Goal: Communication & Community: Ask a question

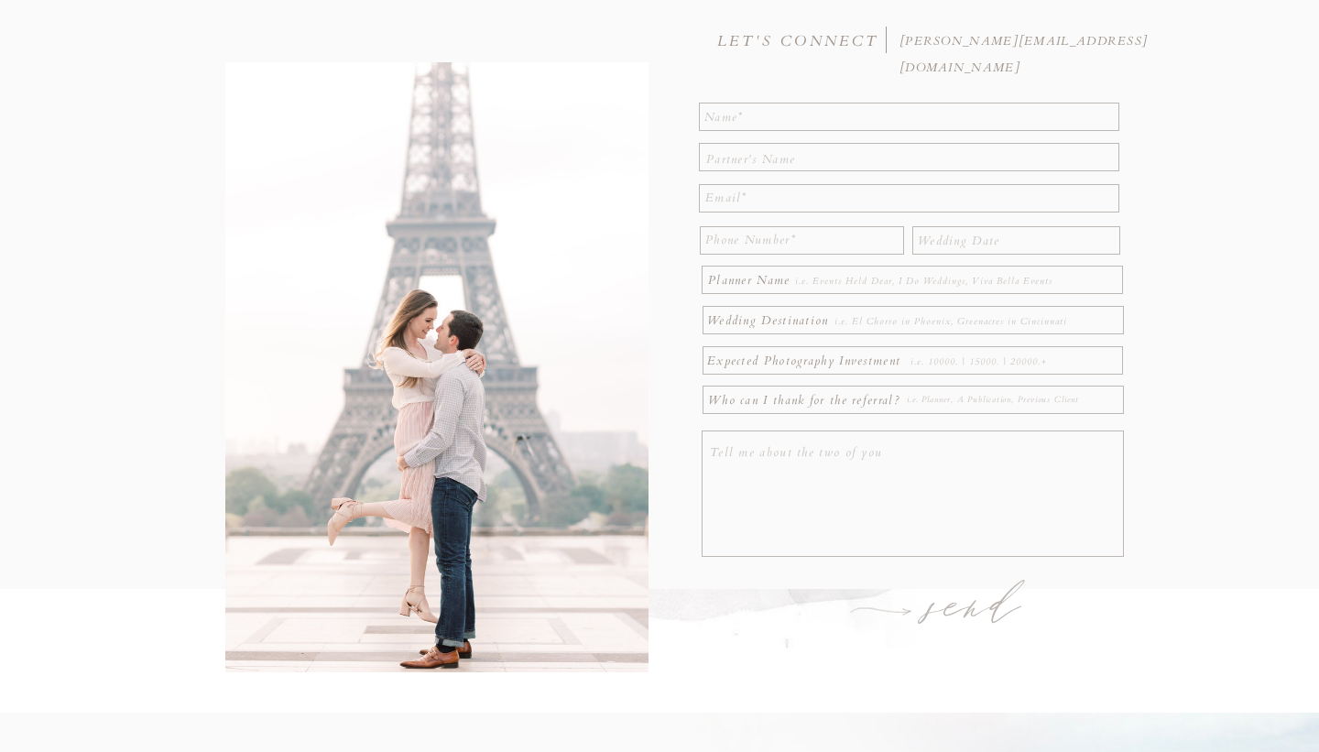
scroll to position [208, 0]
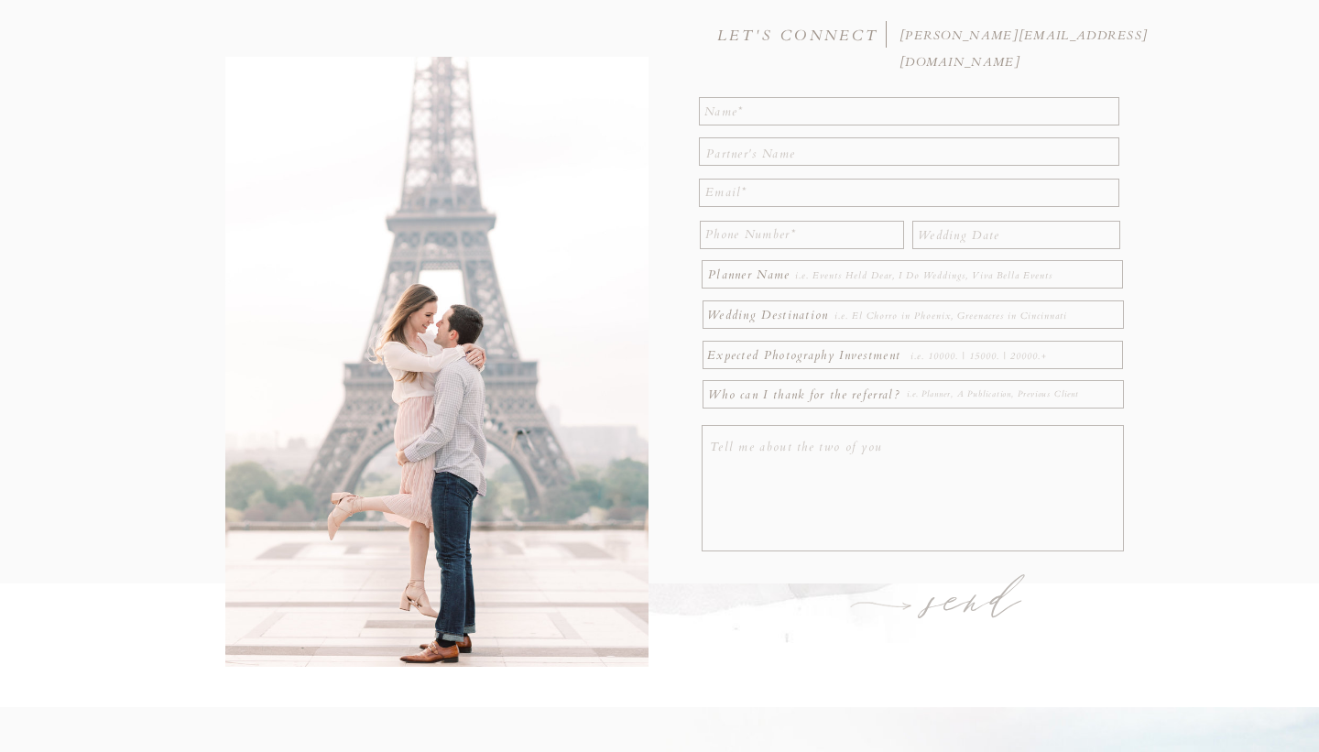
click at [747, 112] on textarea at bounding box center [909, 110] width 411 height 23
type textarea "[PERSON_NAME]"
type textarea "[EMAIL_ADDRESS][DOMAIN_NAME]"
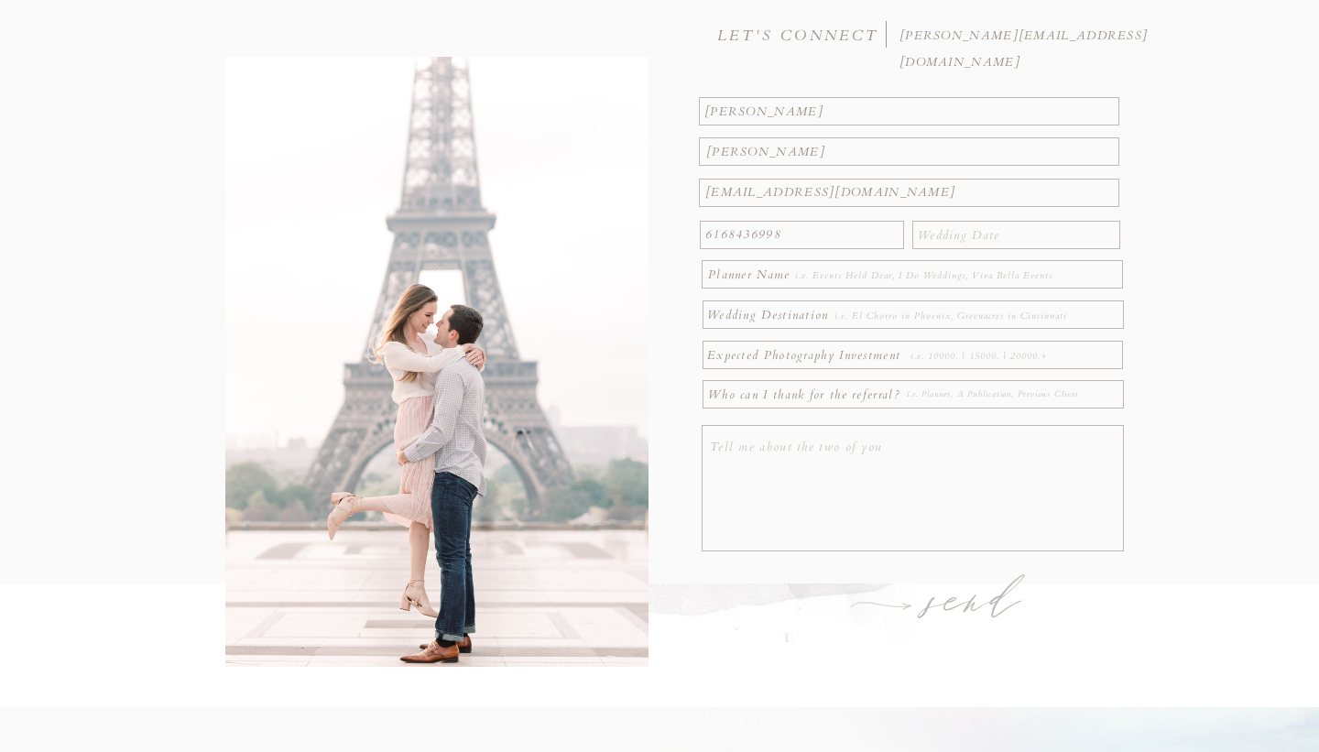
type textarea "6168436998"
click at [971, 238] on textarea at bounding box center [1018, 233] width 200 height 20
type textarea "[DATE]"
click at [929, 275] on textarea at bounding box center [940, 276] width 290 height 20
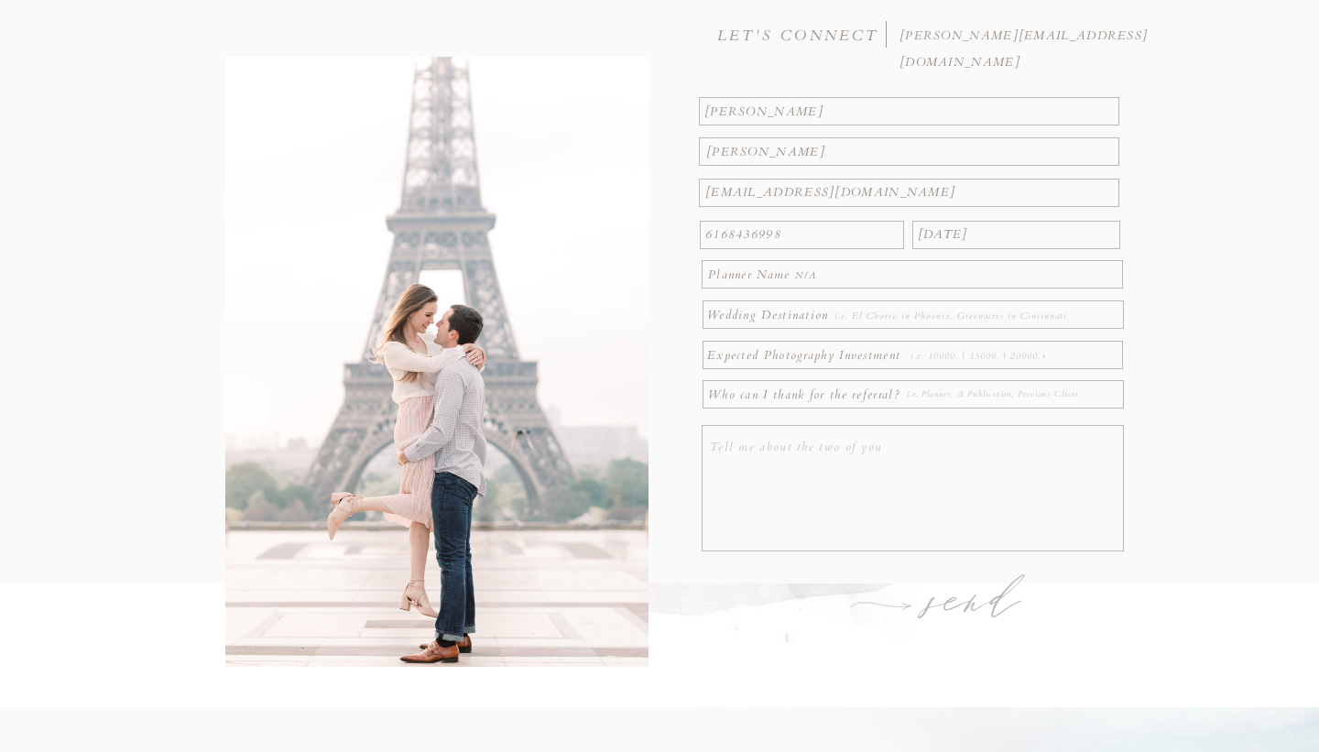
type textarea "N/A"
type textarea "[PERSON_NAME][GEOGRAPHIC_DATA]"
type textarea "k"
type textarea "unknown"
click at [984, 399] on textarea at bounding box center [1013, 396] width 212 height 20
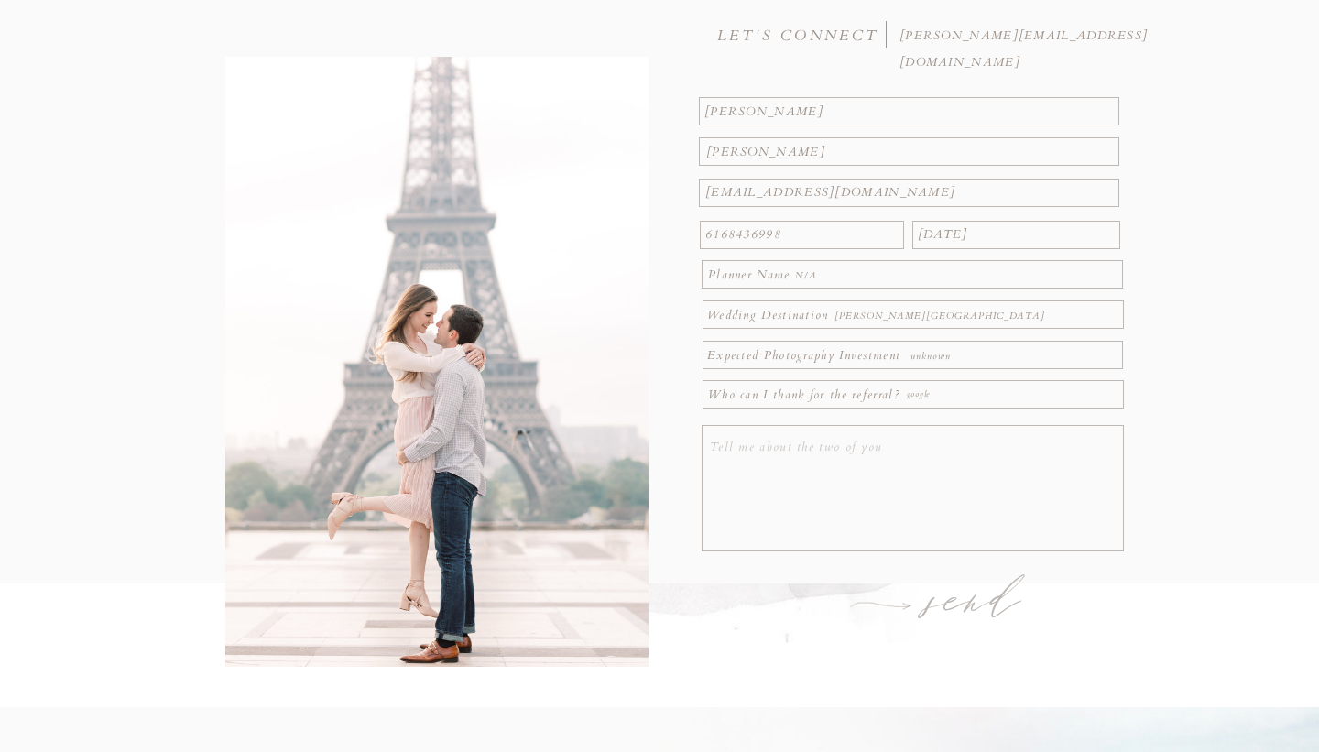
type textarea "google"
click at [915, 470] on textarea at bounding box center [915, 490] width 411 height 113
click at [1117, 505] on textarea "We have known each other for the passed 6 years. when we first met we made a pa…" at bounding box center [915, 490] width 411 height 113
type textarea "We have known each other for the passed 6 years. we have been dating for the pa…"
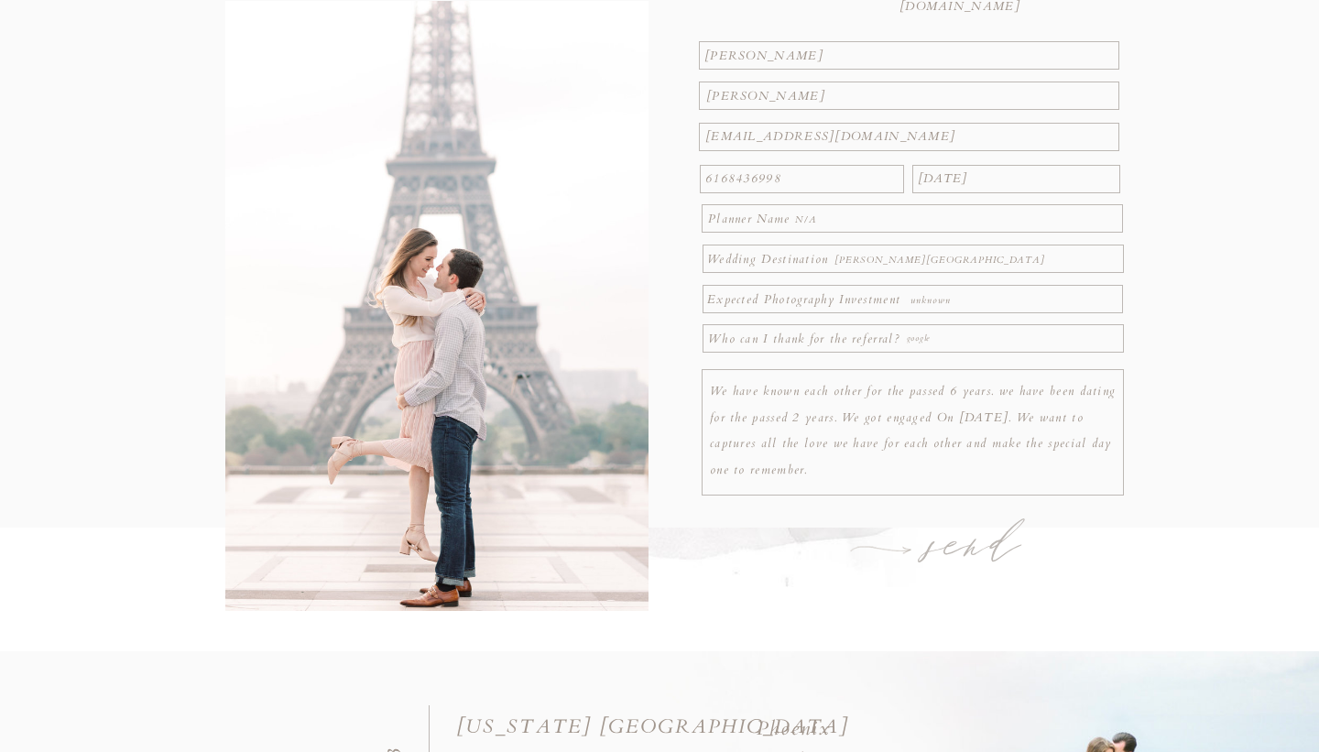
scroll to position [255, 0]
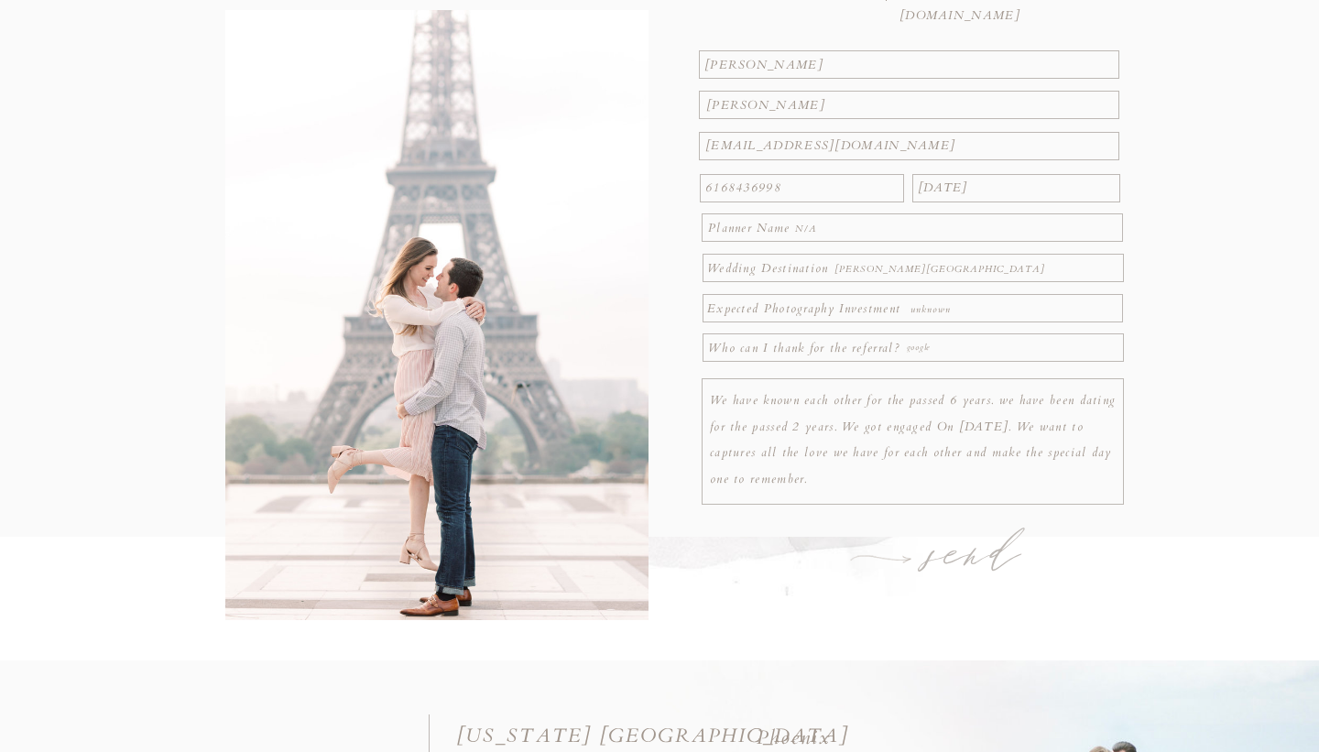
click at [962, 564] on h1 "send" at bounding box center [975, 556] width 142 height 64
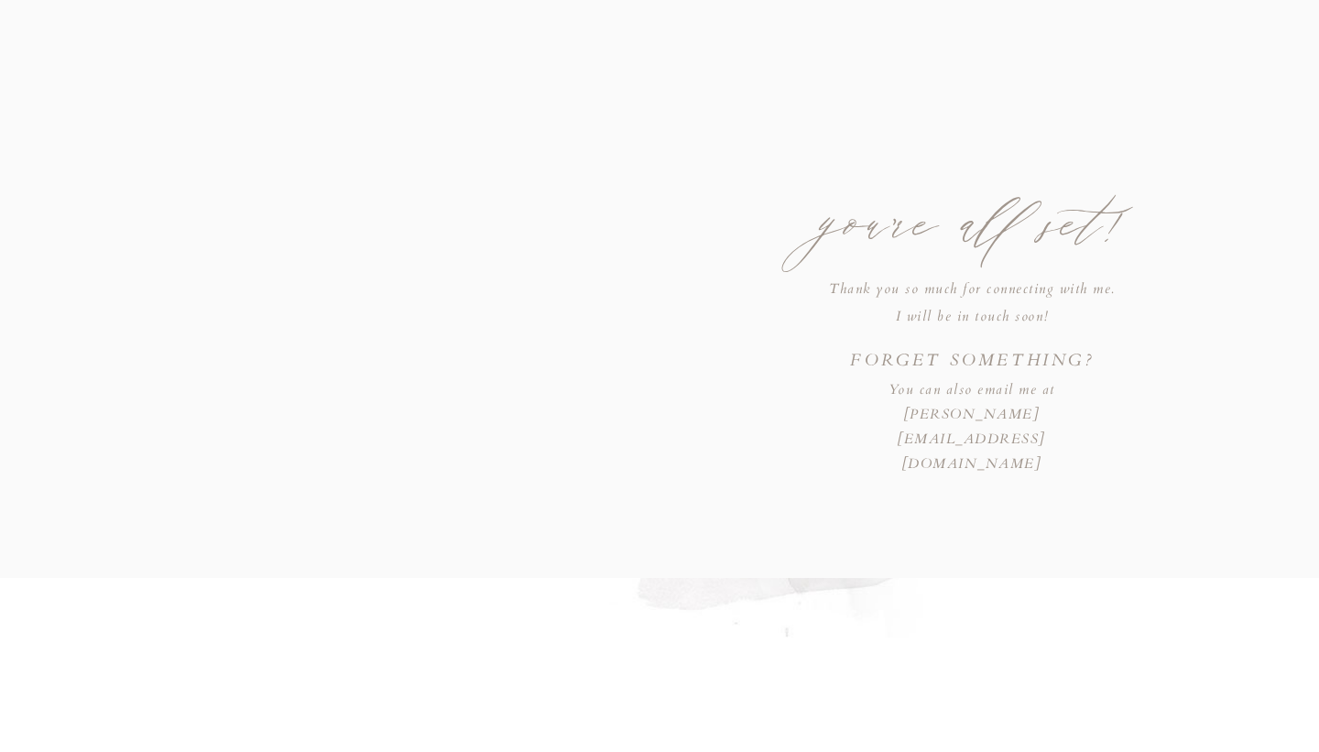
scroll to position [153, 0]
